Goal: Task Accomplishment & Management: Complete application form

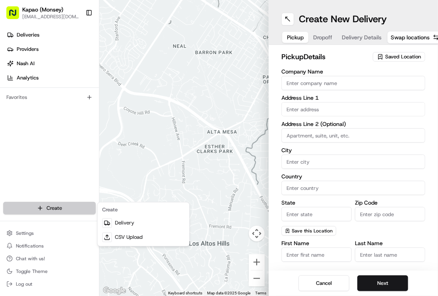
click at [87, 205] on html "Kapao (Monsey) [EMAIL_ADDRESS][DOMAIN_NAME] Toggle Sidebar Deliveries Providers…" at bounding box center [219, 148] width 438 height 296
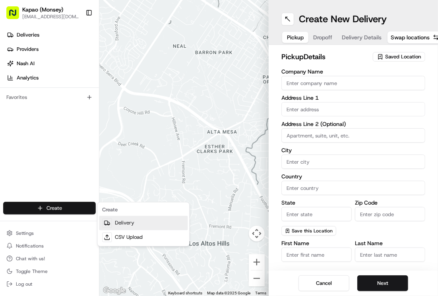
click at [130, 224] on link "Delivery" at bounding box center [143, 223] width 89 height 14
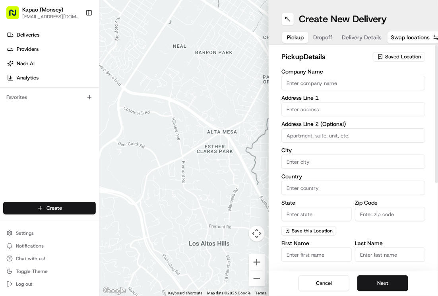
click at [291, 82] on input "Company Name" at bounding box center [353, 83] width 144 height 14
type input "[PERSON_NAME]"
type input "455 NY-306"
type input "Monsey"
type input "[GEOGRAPHIC_DATA]"
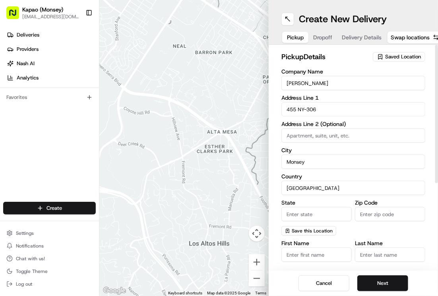
type input "NY"
type input "10952"
type input "[PERSON_NAME]"
type input "[PHONE_NUMBER]"
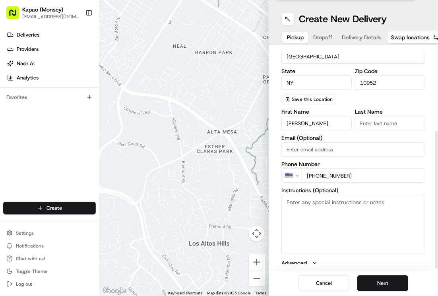
scroll to position [134, 0]
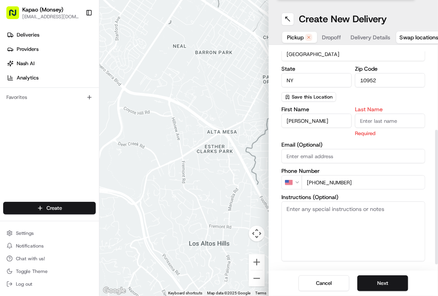
click at [372, 117] on input "Last Name" at bounding box center [390, 121] width 70 height 14
type input "Manager"
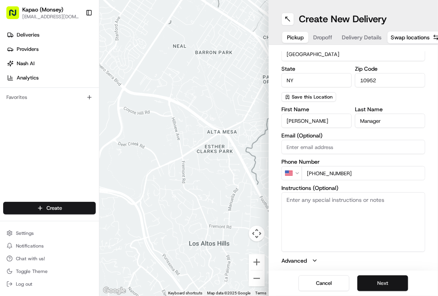
click at [385, 278] on button "Next" at bounding box center [382, 283] width 51 height 16
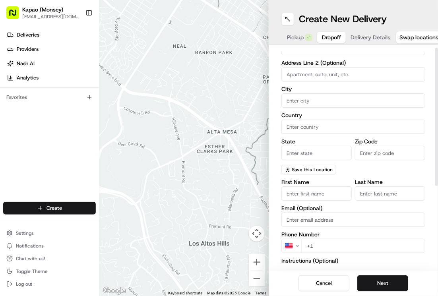
scroll to position [0, 0]
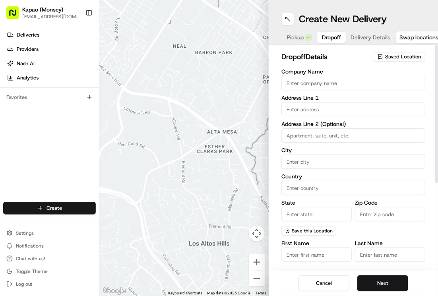
click at [354, 114] on input "text" at bounding box center [353, 109] width 144 height 14
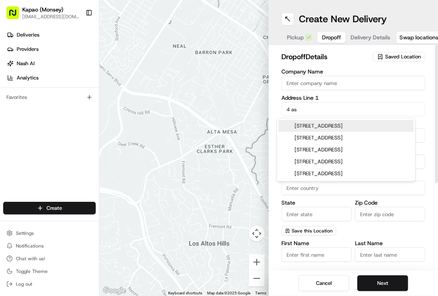
click at [352, 121] on div "[STREET_ADDRESS]" at bounding box center [345, 126] width 135 height 12
type input "[STREET_ADDRESS]"
type input "Monsey"
type input "[GEOGRAPHIC_DATA]"
type input "NY"
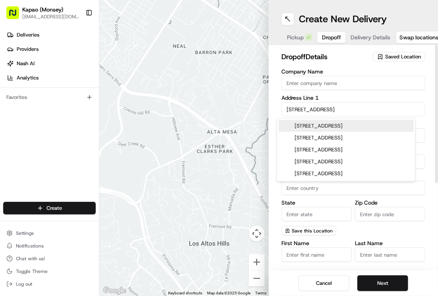
type input "10952"
type input "[STREET_ADDRESS]"
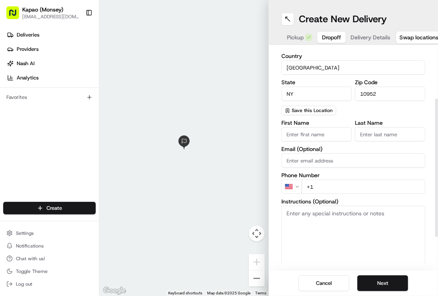
scroll to position [134, 0]
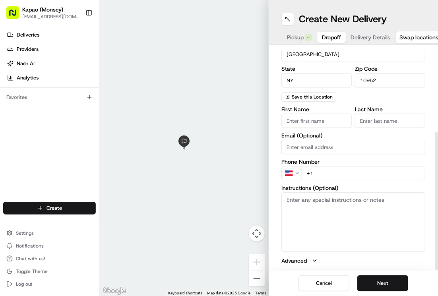
click at [327, 122] on input "First Name" at bounding box center [316, 121] width 70 height 14
type input "danil"
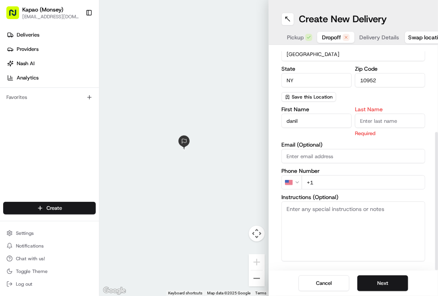
click at [394, 117] on input "Last Name" at bounding box center [390, 121] width 70 height 14
type input "d"
click at [340, 182] on div "First Name [PERSON_NAME] Last Name d Required Email (Optional) Phone Number US …" at bounding box center [353, 190] width 144 height 168
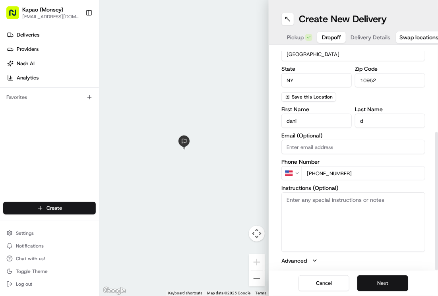
type input "[PHONE_NUMBER]"
click at [373, 279] on button "Next" at bounding box center [382, 283] width 51 height 16
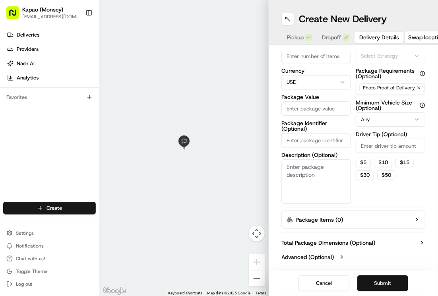
scroll to position [43, 0]
click at [313, 105] on input "Package Value" at bounding box center [316, 108] width 70 height 14
type input "133.83"
click at [360, 278] on button "Submit" at bounding box center [382, 283] width 51 height 16
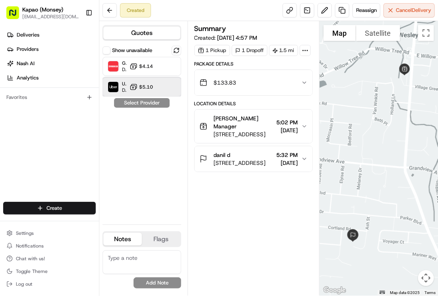
click at [159, 90] on div "Uber Dropoff ETA 31 minutes $5.10" at bounding box center [141, 86] width 79 height 19
click at [151, 103] on button "Assign Provider" at bounding box center [142, 103] width 56 height 10
